Goal: Use online tool/utility: Utilize a website feature to perform a specific function

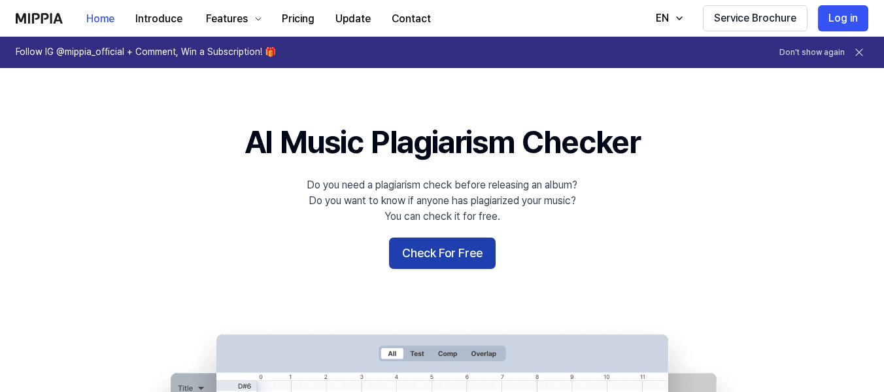
click at [436, 258] on button "Check For Free" at bounding box center [442, 252] width 107 height 31
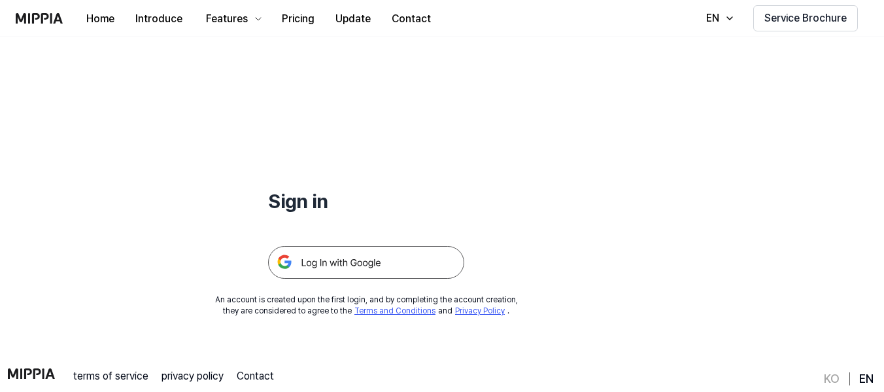
scroll to position [65, 0]
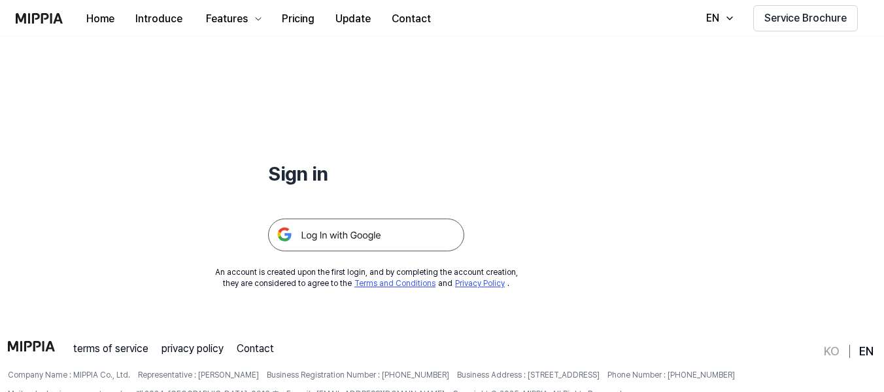
click at [369, 232] on img at bounding box center [366, 234] width 196 height 33
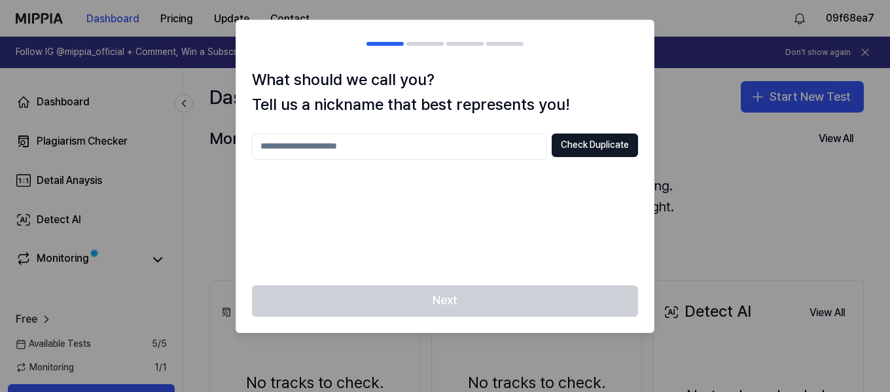
click at [515, 142] on input "text" at bounding box center [399, 146] width 294 height 26
type input "*****"
click at [556, 145] on button "Check Duplicate" at bounding box center [594, 145] width 86 height 24
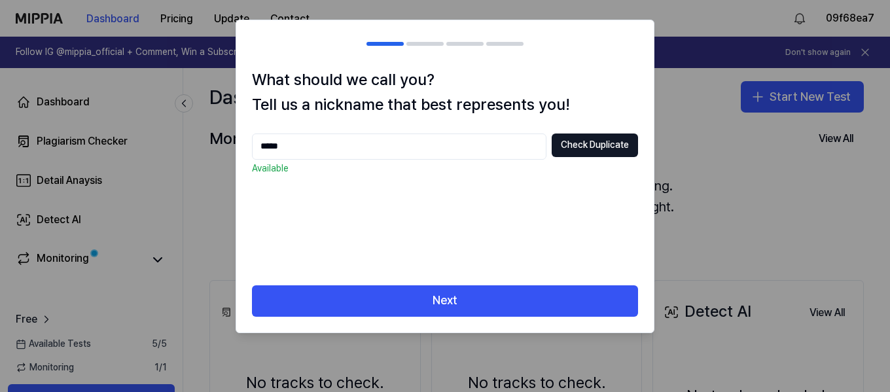
drag, startPoint x: 300, startPoint y: 147, endPoint x: 181, endPoint y: 137, distance: 119.5
click at [181, 137] on body "Dashboard Pricing Update Contact 09f68ea7 Follow IG @mippia_official + Comment,…" at bounding box center [445, 196] width 890 height 392
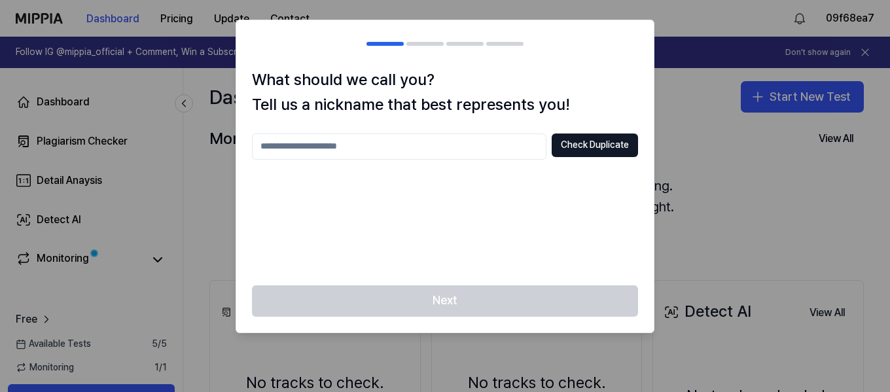
click at [726, 140] on div at bounding box center [445, 196] width 890 height 392
click at [408, 139] on input "text" at bounding box center [399, 146] width 294 height 26
click at [591, 147] on button "Check Duplicate" at bounding box center [594, 145] width 86 height 24
click at [309, 145] on input "****" at bounding box center [399, 146] width 294 height 26
type input "**********"
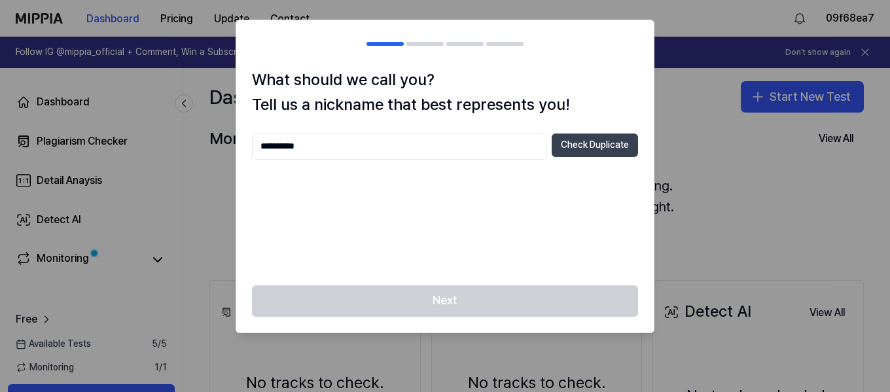
click at [578, 152] on button "Check Duplicate" at bounding box center [594, 145] width 86 height 24
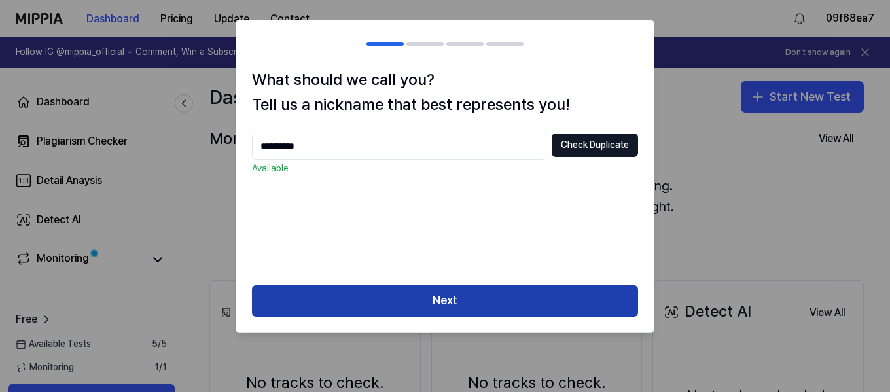
click at [501, 311] on button "Next" at bounding box center [445, 300] width 386 height 31
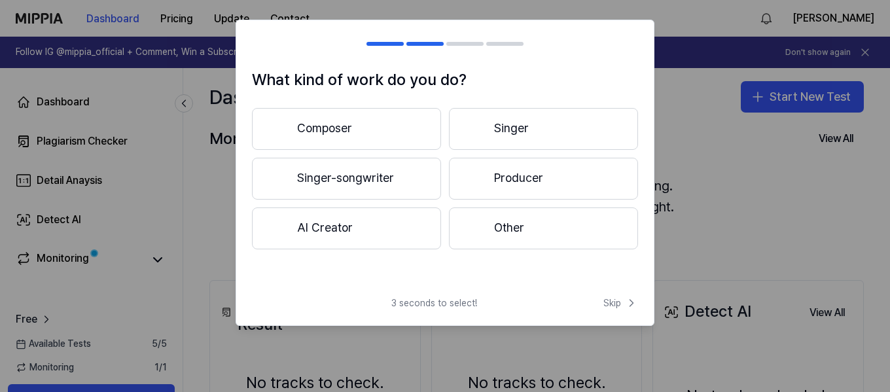
click at [326, 124] on button "Composer" at bounding box center [346, 129] width 189 height 42
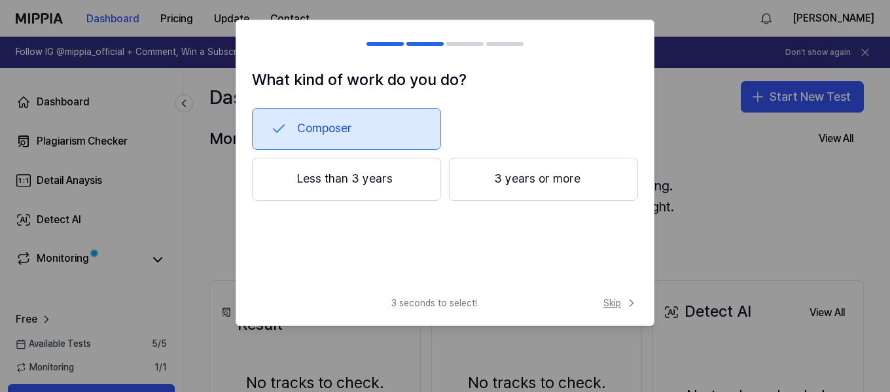
click at [615, 301] on span "Skip" at bounding box center [620, 302] width 35 height 13
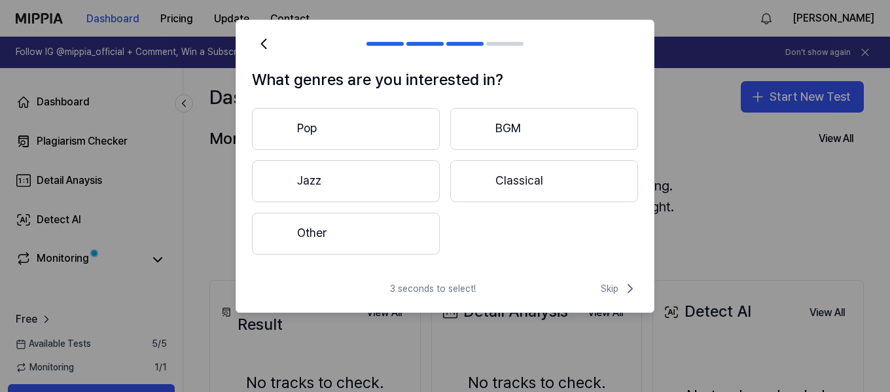
click at [315, 130] on button "Pop" at bounding box center [346, 129] width 188 height 42
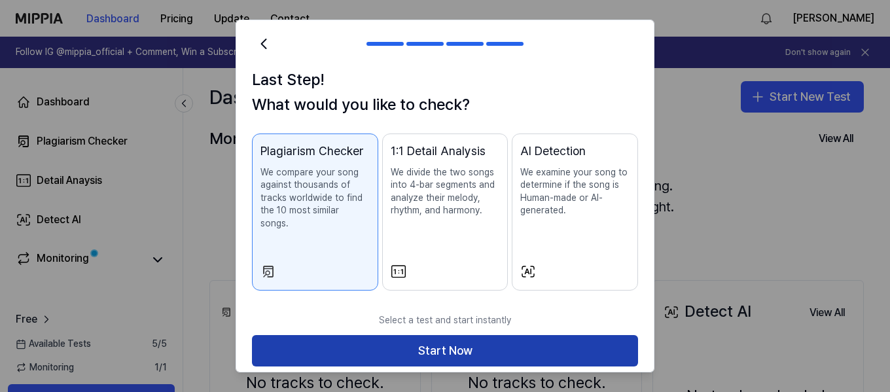
click at [471, 335] on button "Start Now" at bounding box center [445, 350] width 386 height 31
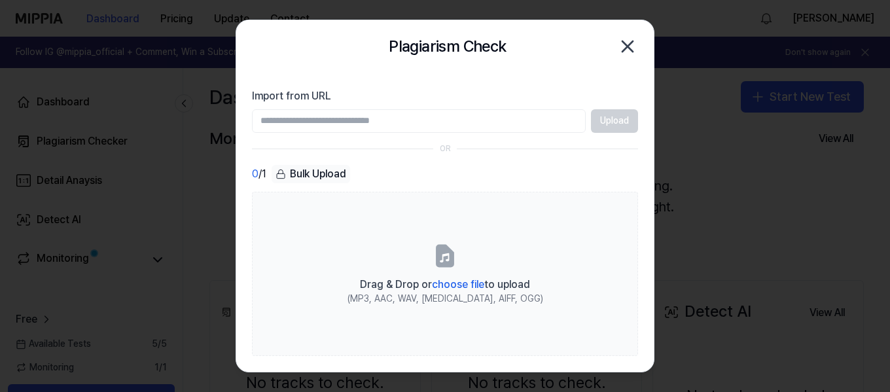
click at [339, 118] on input "Import from URL" at bounding box center [419, 121] width 334 height 24
click at [373, 118] on input "Import from URL" at bounding box center [419, 121] width 334 height 24
paste input "**********"
type input "**********"
click at [610, 125] on button "Upload" at bounding box center [614, 121] width 47 height 24
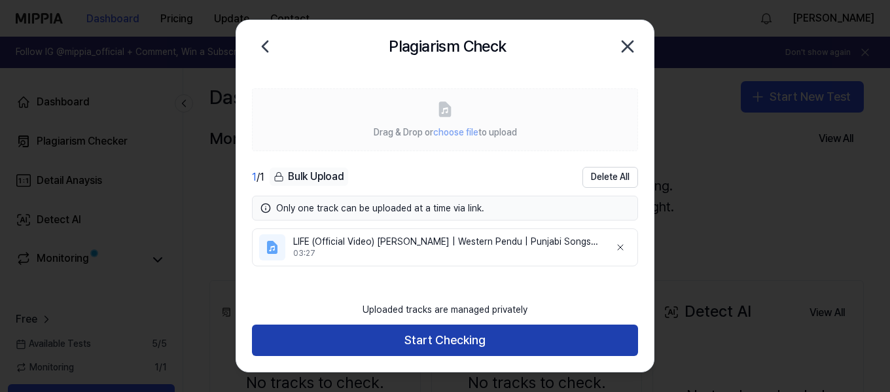
click at [454, 338] on button "Start Checking" at bounding box center [445, 339] width 386 height 31
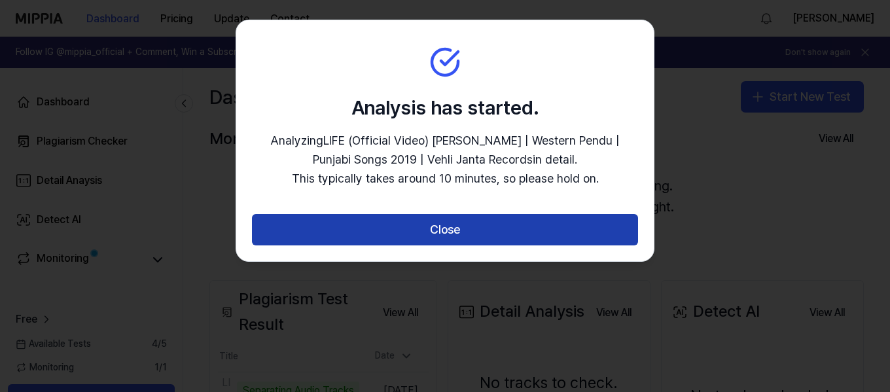
click at [404, 221] on button "Close" at bounding box center [445, 229] width 386 height 31
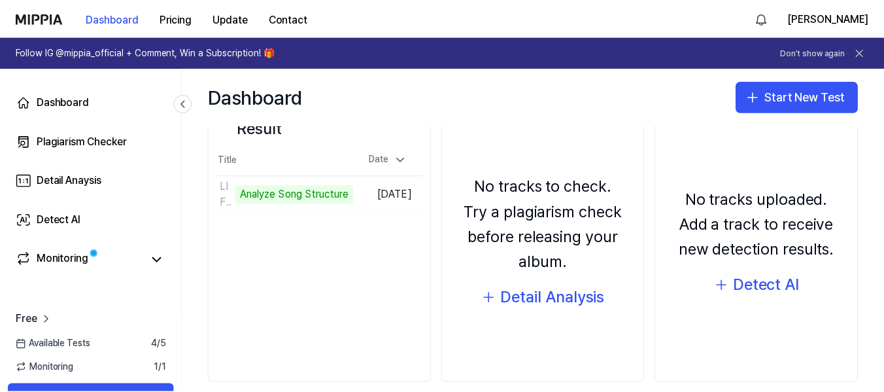
scroll to position [131, 0]
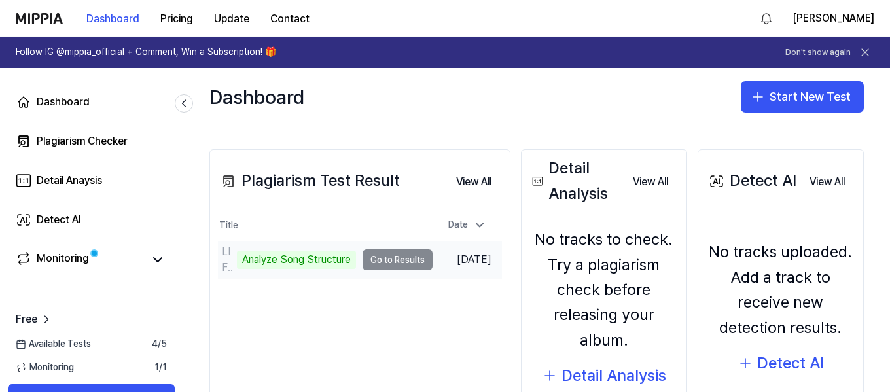
click at [394, 263] on td "LIFE (Official Video) Tarsem Jassar ｜ Western Pend Analyze Song Structure Go to…" at bounding box center [325, 259] width 215 height 37
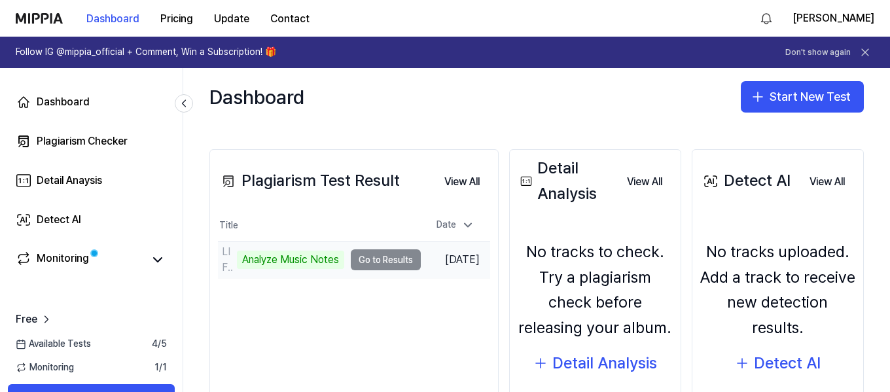
click at [388, 260] on td "LIFE (Official Video) Tarsem Jassar ｜ Western Pend Analyze Music Notes Go to Re…" at bounding box center [319, 259] width 203 height 37
click at [273, 262] on div "Analyze Music Notes" at bounding box center [290, 260] width 107 height 18
click at [390, 255] on td "LIFE (Official Video) Tarsem Jassar ｜ Western Pend Analyze Music Notes Go to Re…" at bounding box center [319, 259] width 203 height 37
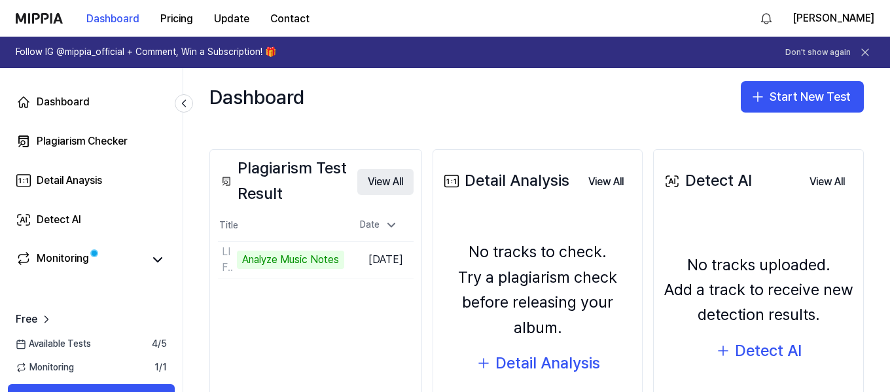
click at [381, 181] on button "View All" at bounding box center [385, 182] width 56 height 26
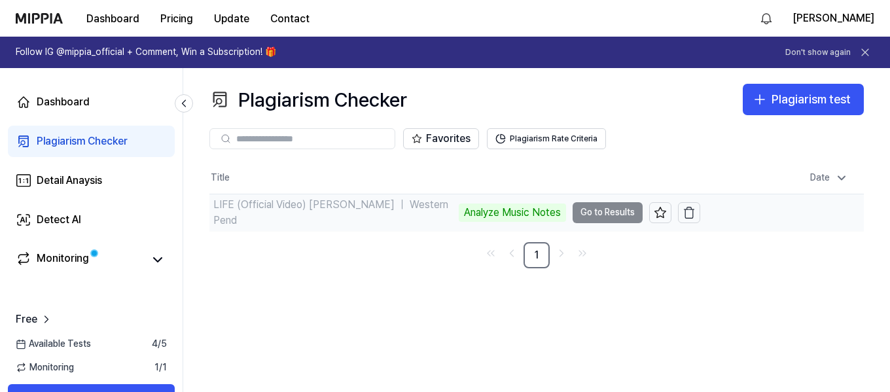
click at [598, 216] on td "LIFE (Official Video) Tarsem Jassar ｜ Western Pend Analyze Music Notes Go to Re…" at bounding box center [454, 212] width 491 height 37
click at [606, 209] on td "LIFE (Official Video) Tarsem Jassar ｜ Western Pend Analyze Music Notes Go to Re…" at bounding box center [454, 212] width 491 height 37
click at [606, 210] on td "LIFE (Official Video) Tarsem Jassar ｜ Western Pend Analyze Music Notes Go to Re…" at bounding box center [454, 212] width 491 height 37
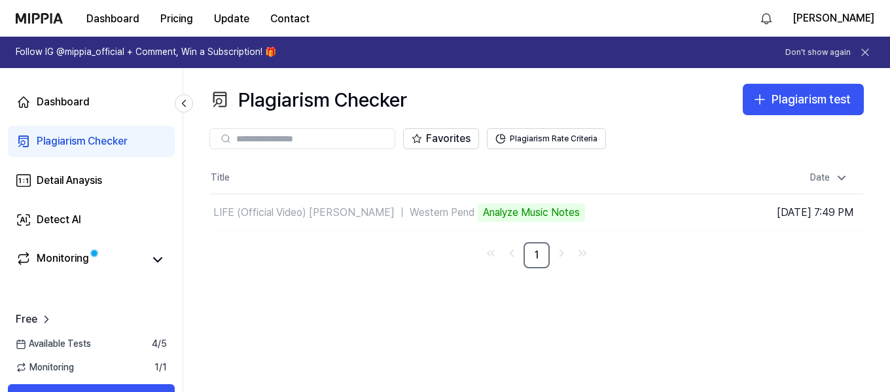
click at [413, 293] on div "Plagiarism Checker Plagiarism test Plagiarism Checker Detail Analysis Detect AI…" at bounding box center [536, 230] width 706 height 324
click at [55, 259] on div "Monitoring" at bounding box center [63, 260] width 52 height 18
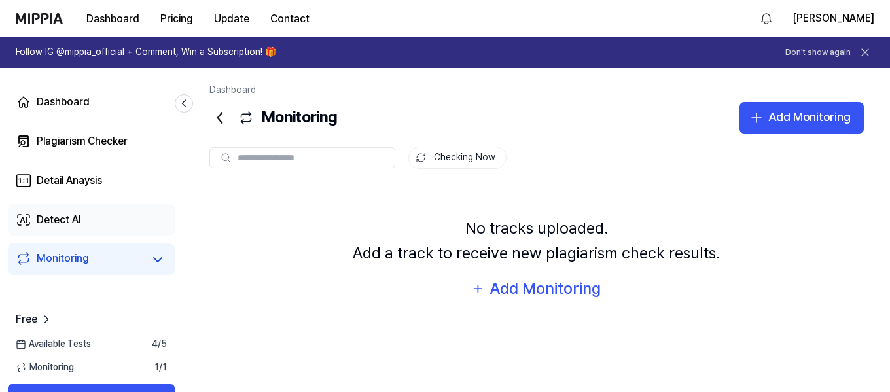
click at [54, 222] on div "Detect AI" at bounding box center [59, 220] width 44 height 16
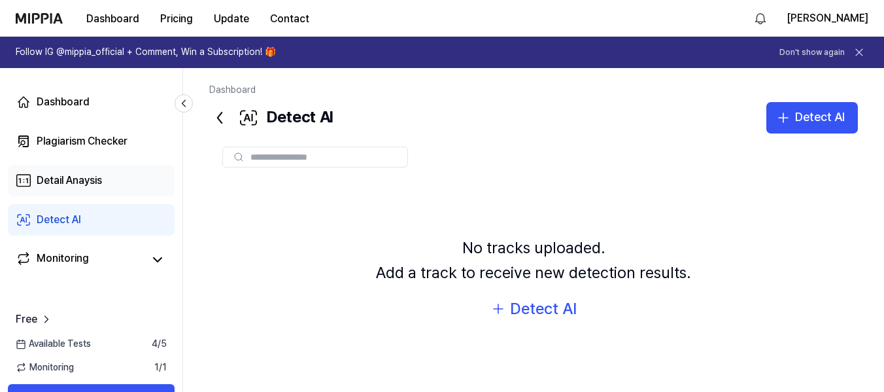
click at [55, 175] on div "Detail Anaysis" at bounding box center [69, 181] width 65 height 16
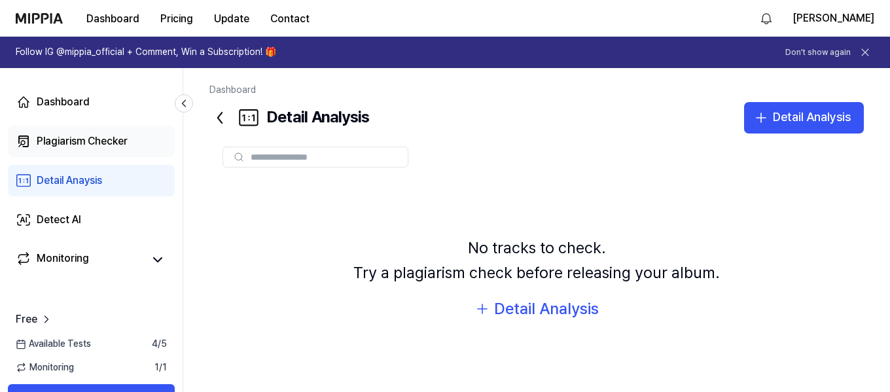
click at [69, 142] on div "Plagiarism Checker" at bounding box center [82, 141] width 91 height 16
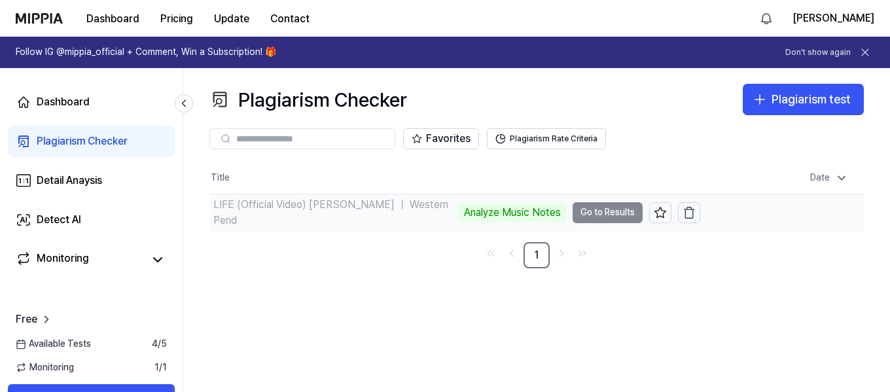
click at [615, 209] on td "LIFE (Official Video) Tarsem Jassar ｜ Western Pend Analyze Music Notes Go to Re…" at bounding box center [454, 212] width 491 height 37
click at [506, 222] on div "LIFE (Official Video) Tarsem Jassar ｜ Western Pend Analyze Music Notes" at bounding box center [387, 212] width 356 height 31
click at [487, 207] on div "Analyze Music Notes" at bounding box center [511, 212] width 107 height 18
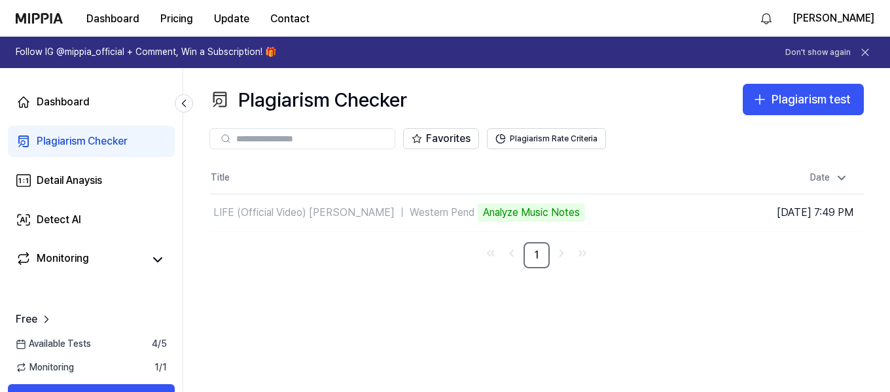
click at [239, 192] on th "Title" at bounding box center [454, 177] width 491 height 31
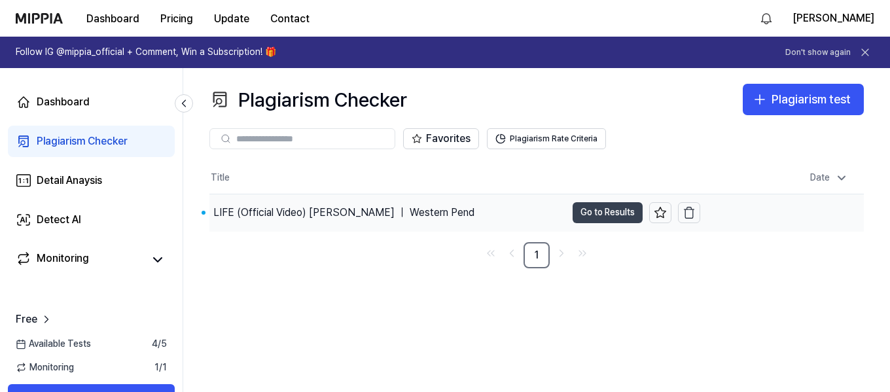
click at [598, 212] on button "Go to Results" at bounding box center [607, 212] width 70 height 21
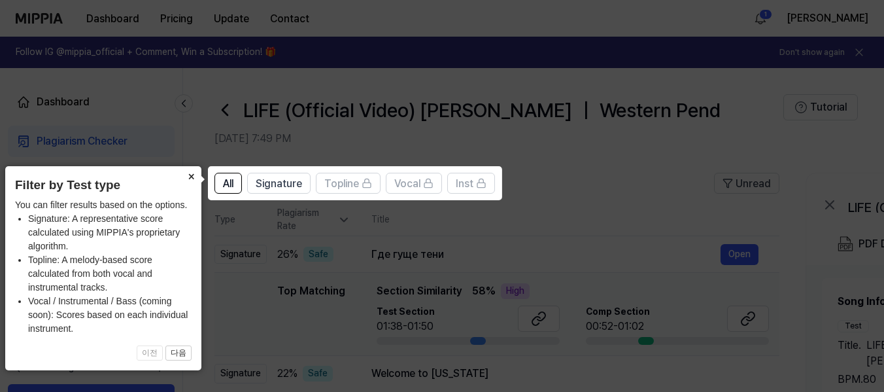
click at [190, 177] on button "×" at bounding box center [191, 175] width 21 height 18
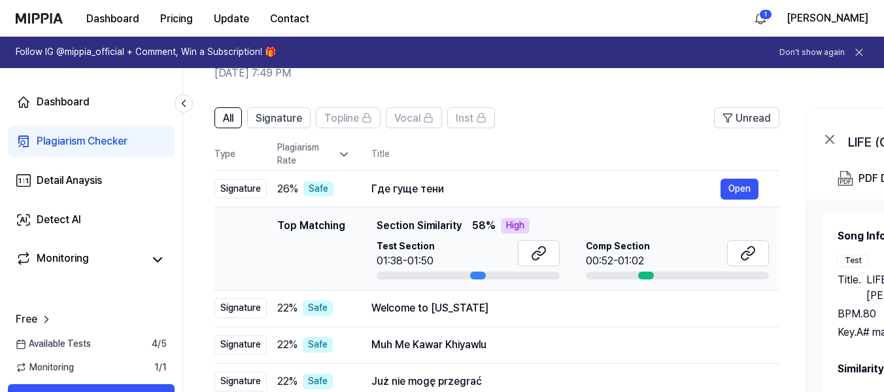
scroll to position [0, 0]
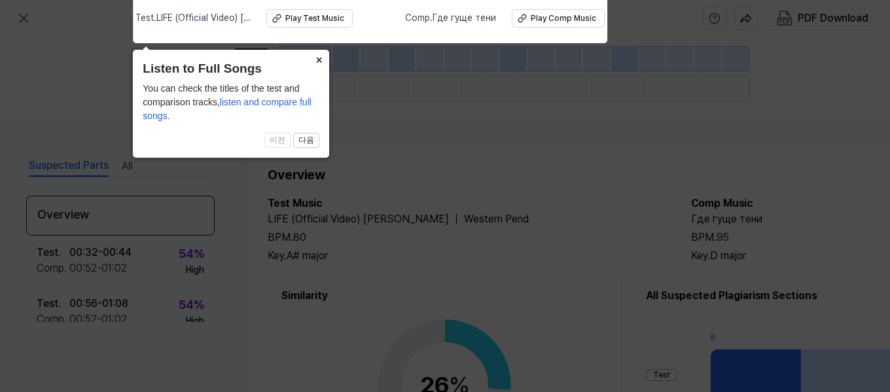
click at [322, 62] on button "×" at bounding box center [318, 59] width 21 height 18
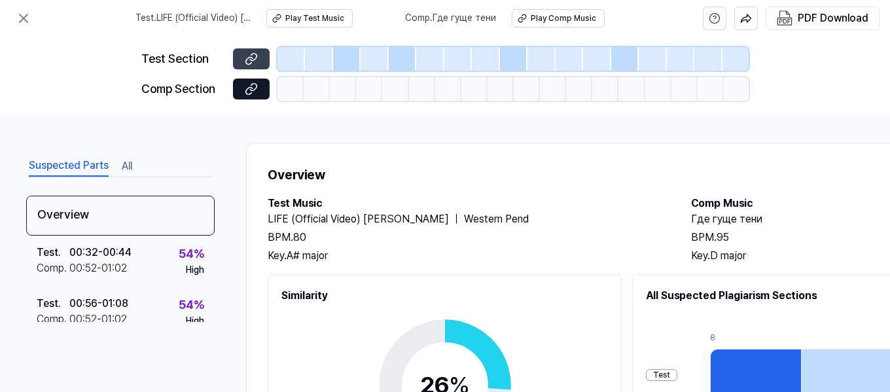
click at [251, 64] on icon at bounding box center [251, 58] width 13 height 13
click at [256, 90] on icon at bounding box center [251, 88] width 13 height 13
click at [256, 57] on icon at bounding box center [251, 58] width 13 height 13
click at [239, 94] on button at bounding box center [251, 88] width 37 height 21
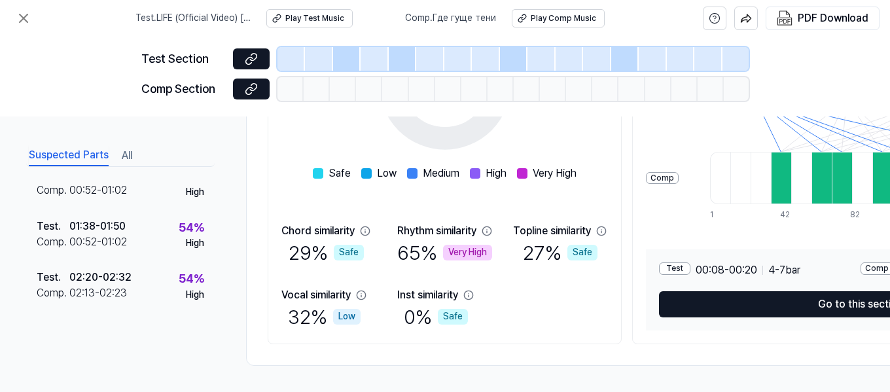
scroll to position [124, 0]
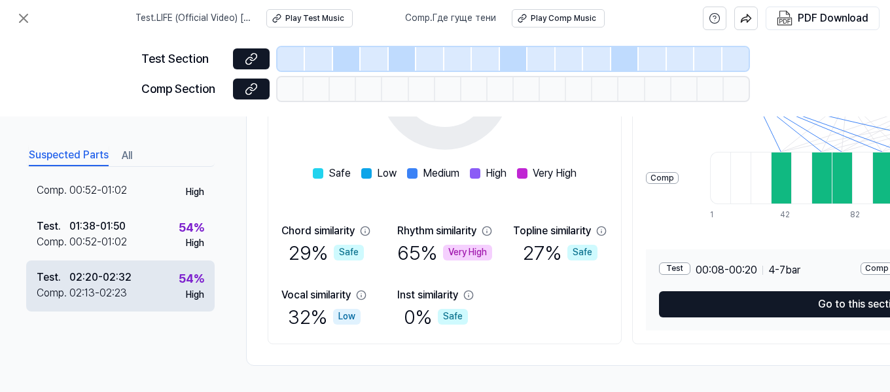
click at [52, 271] on div "Test ." at bounding box center [53, 277] width 33 height 16
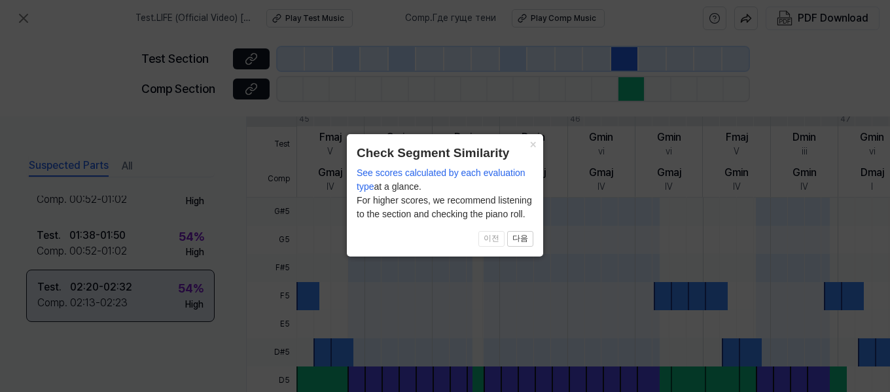
scroll to position [122, 0]
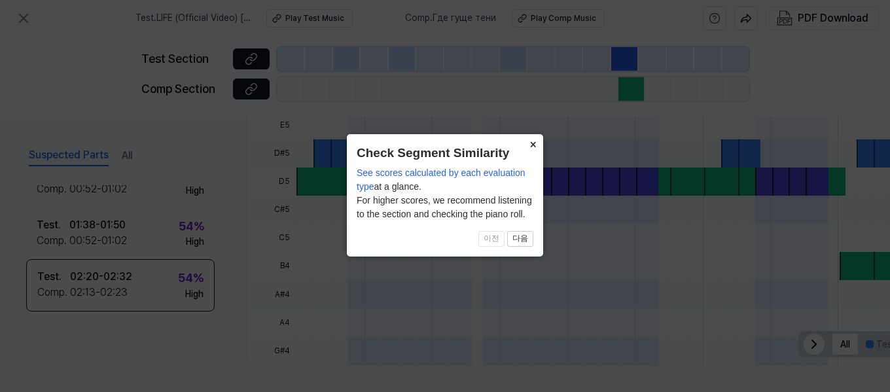
click at [534, 140] on button "×" at bounding box center [532, 143] width 21 height 18
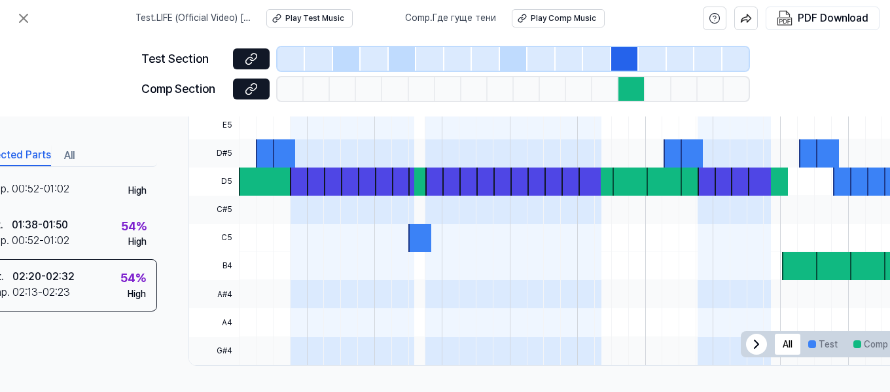
scroll to position [511, 173]
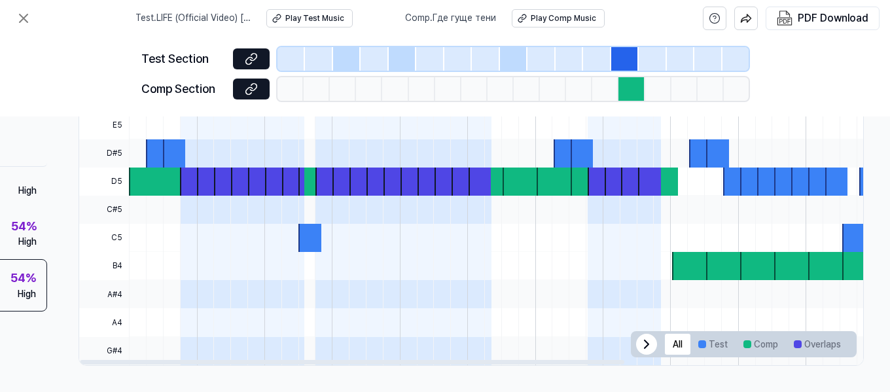
click at [638, 340] on icon at bounding box center [646, 344] width 16 height 16
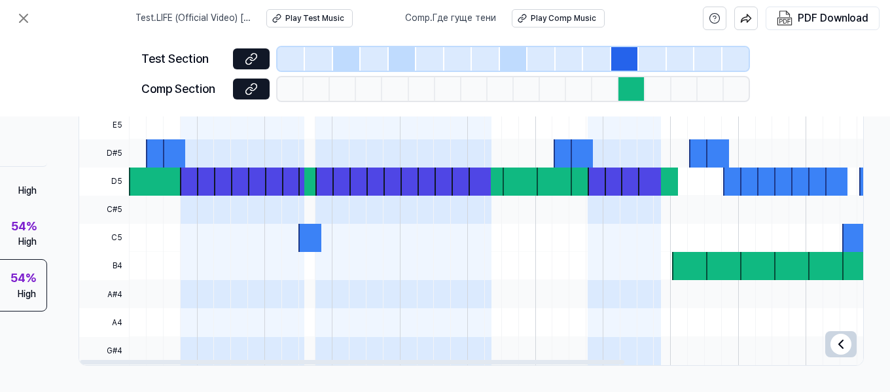
click at [833, 336] on icon at bounding box center [841, 344] width 16 height 16
